Goal: Information Seeking & Learning: Learn about a topic

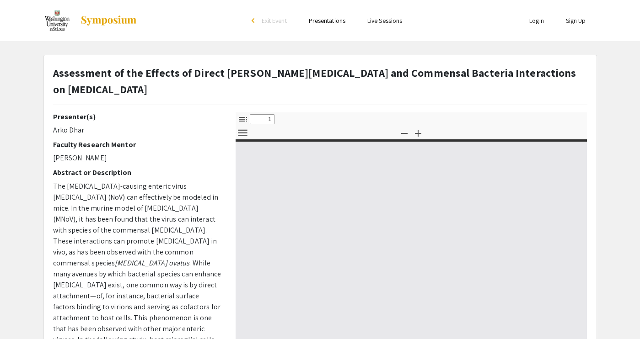
select select "custom"
type input "0"
select select "custom"
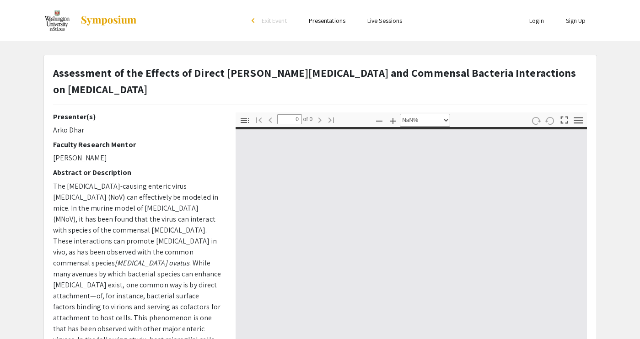
type input "1"
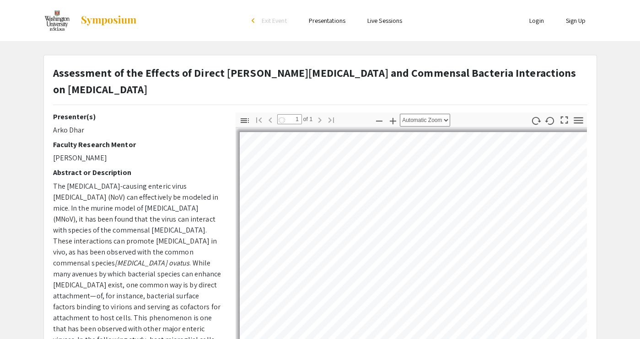
select select "auto"
